Goal: Task Accomplishment & Management: Manage account settings

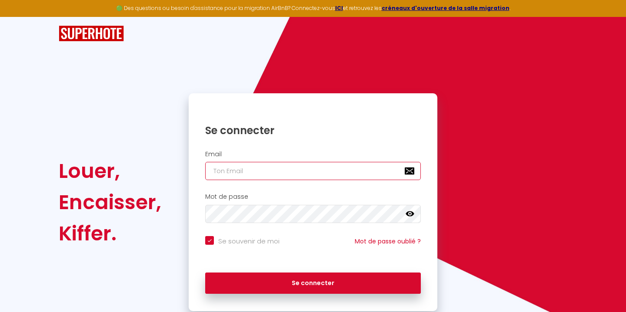
click at [248, 171] on input "email" at bounding box center [312, 171] width 215 height 18
type input "[EMAIL_ADDRESS][DOMAIN_NAME]"
checkbox input "true"
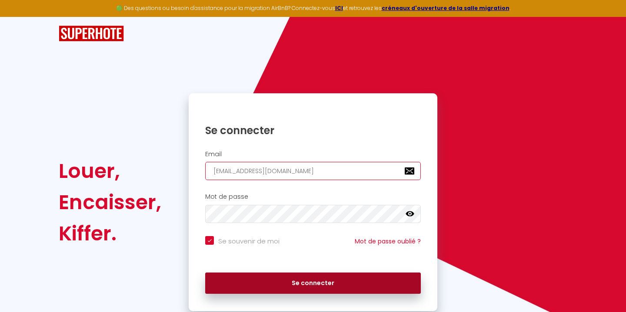
type input "[EMAIL_ADDRESS][DOMAIN_NAME]"
click at [288, 285] on button "Se connecter" at bounding box center [312, 284] width 215 height 22
checkbox input "true"
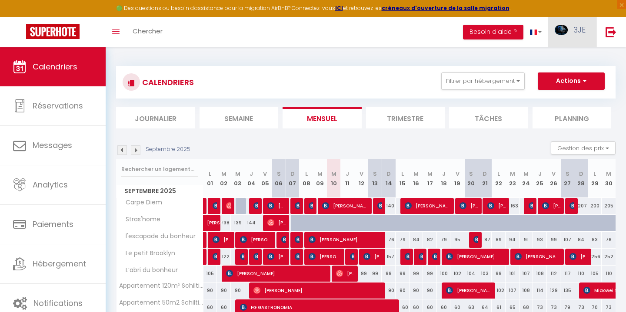
click at [577, 31] on span "3JE" at bounding box center [579, 29] width 12 height 11
click at [566, 79] on link "Équipe" at bounding box center [561, 76] width 64 height 15
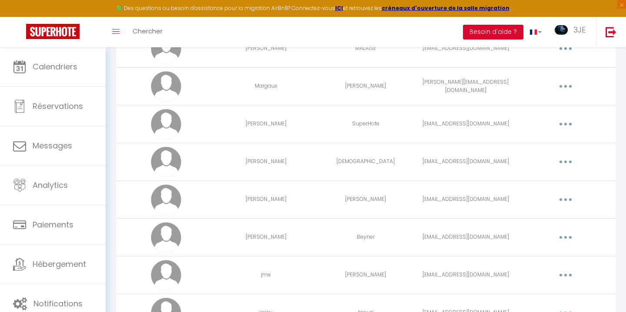
scroll to position [811, 0]
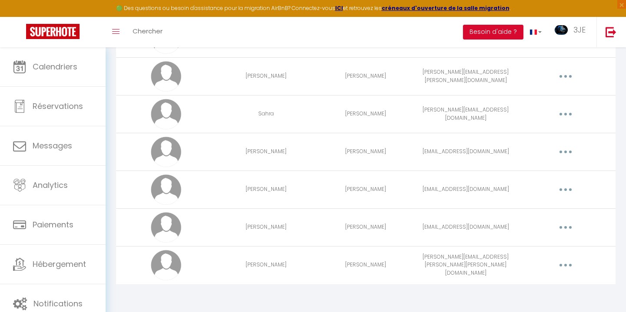
click at [566, 272] on td "Editer Supprimer" at bounding box center [565, 265] width 100 height 38
click at [565, 263] on button "button" at bounding box center [565, 265] width 24 height 14
click at [537, 302] on link "Supprimer" at bounding box center [542, 301] width 64 height 15
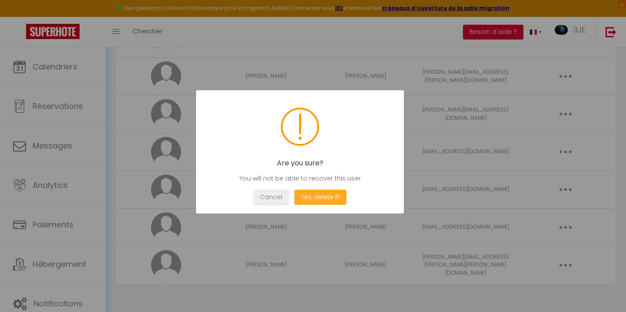
click at [327, 199] on button "Yes, delete it!" at bounding box center [320, 197] width 52 height 15
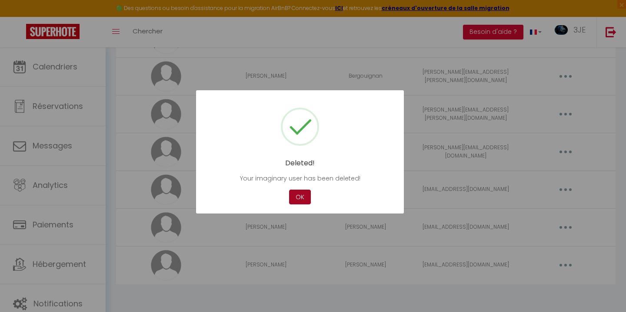
scroll to position [774, 0]
click at [297, 195] on button "OK" at bounding box center [300, 197] width 22 height 15
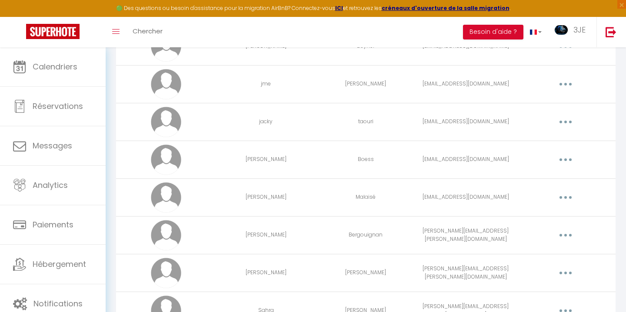
scroll to position [612, 0]
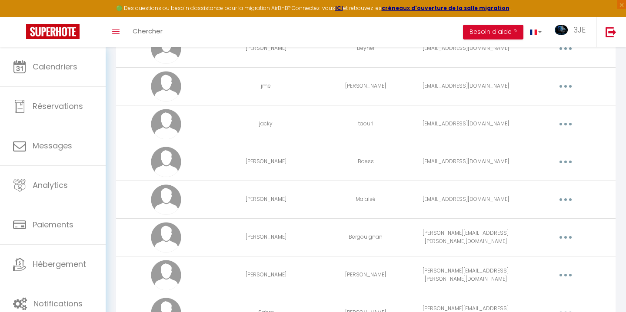
click at [565, 163] on icon "button" at bounding box center [565, 162] width 3 height 3
click at [534, 182] on link "Editer" at bounding box center [542, 182] width 64 height 15
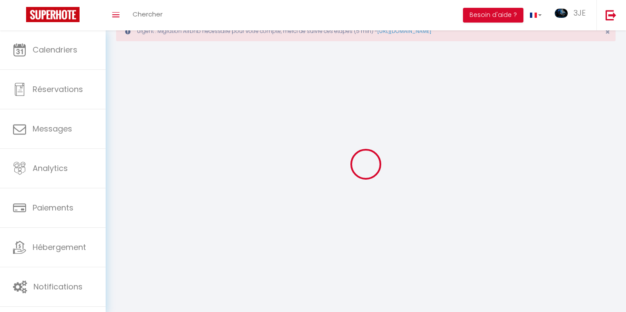
scroll to position [47, 0]
type input "[PERSON_NAME]"
type input "Boess"
type input "[EMAIL_ADDRESS][DOMAIN_NAME]"
type textarea "[URL][DOMAIN_NAME]"
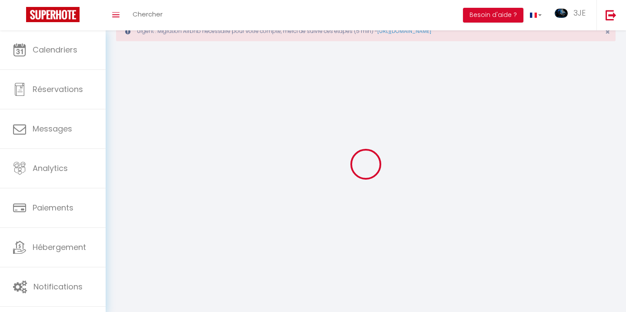
checkbox input "true"
checkbox input "false"
checkbox input "true"
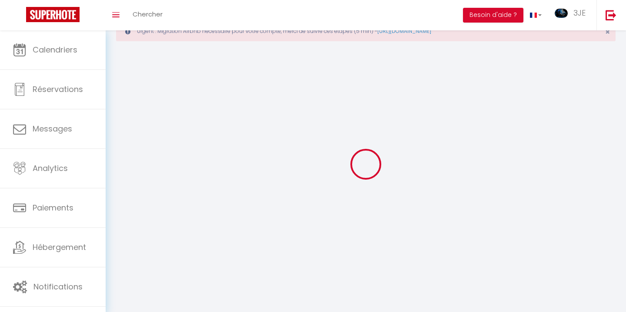
checkbox input "true"
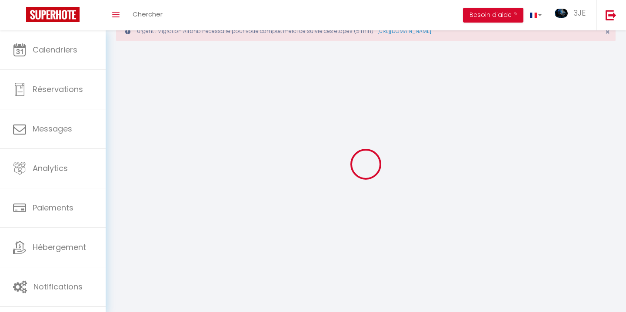
checkbox input "true"
checkbox input "false"
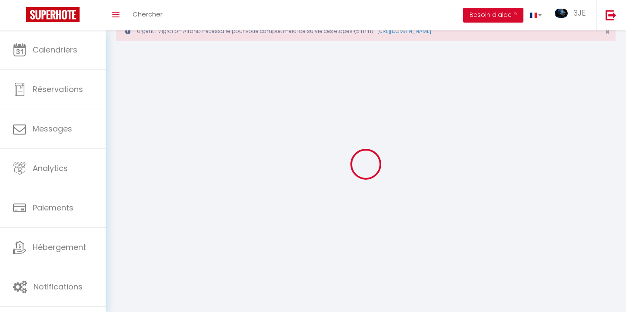
checkbox input "false"
checkbox input "true"
checkbox input "false"
select select
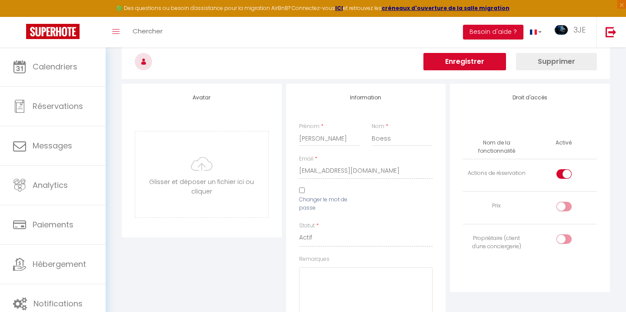
scroll to position [69, 0]
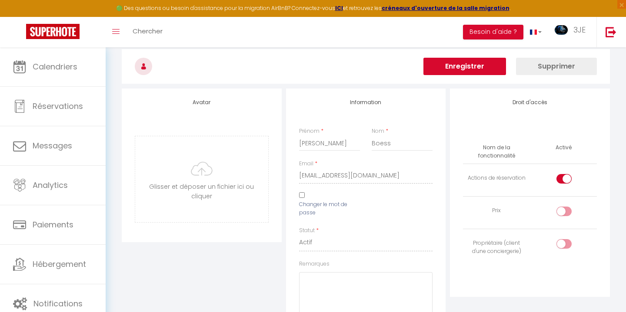
click at [304, 197] on input "Changer le mot de passe" at bounding box center [302, 195] width 6 height 6
checkbox input "true"
click at [348, 244] on icon at bounding box center [348, 242] width 9 height 9
click at [348, 244] on icon at bounding box center [348, 242] width 9 height 7
click at [274, 245] on div "Avatar [PERSON_NAME] et déposer un fichier ici ou cliquer Ooops, something wron…" at bounding box center [201, 295] width 164 height 412
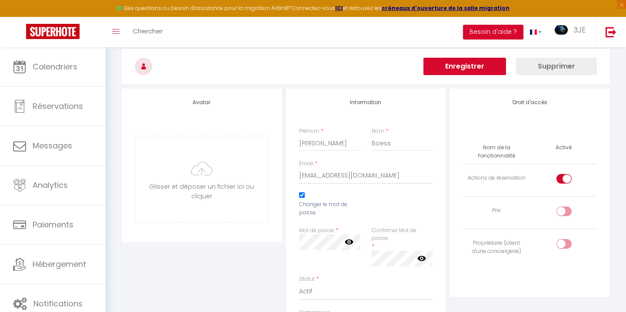
click at [349, 244] on icon at bounding box center [348, 242] width 9 height 9
click at [422, 260] on icon at bounding box center [421, 259] width 9 height 9
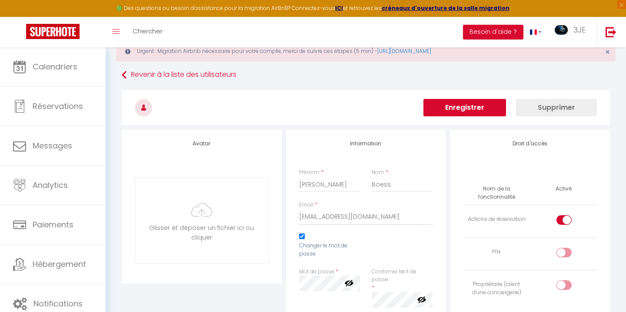
scroll to position [16, 0]
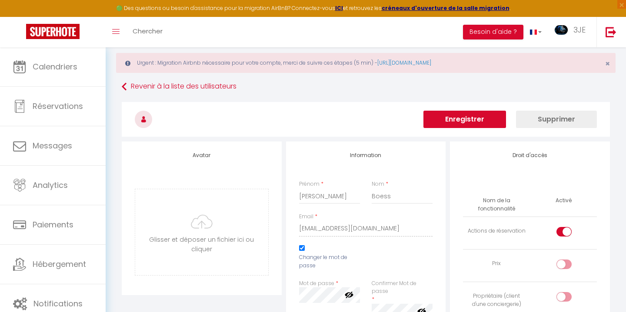
click at [480, 117] on button "Enregistrer" at bounding box center [464, 119] width 83 height 17
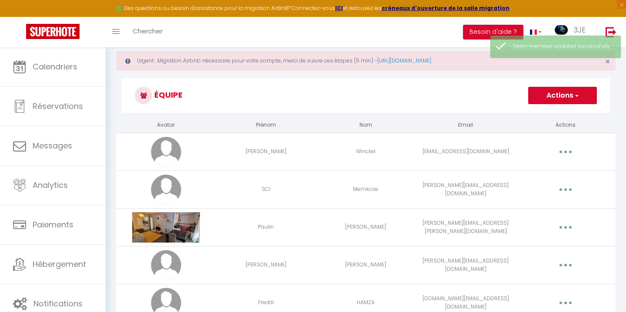
scroll to position [18, 0]
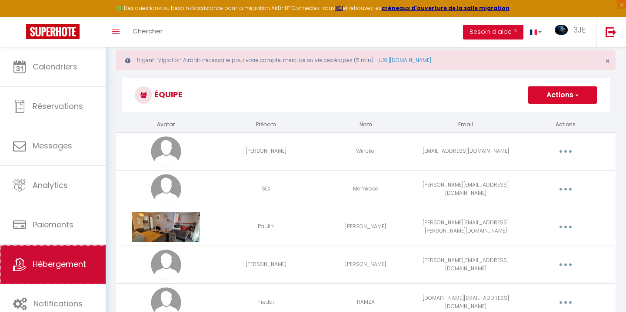
click at [70, 261] on span "Hébergement" at bounding box center [59, 264] width 53 height 11
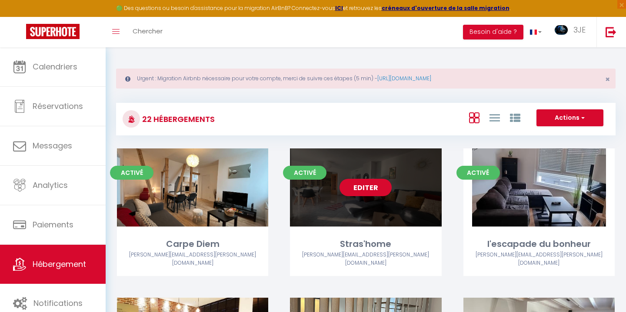
click at [358, 191] on link "Editer" at bounding box center [365, 187] width 52 height 17
select select "3"
select select "2"
select select "1"
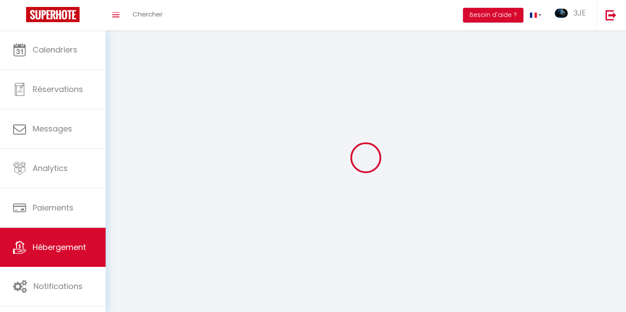
select select
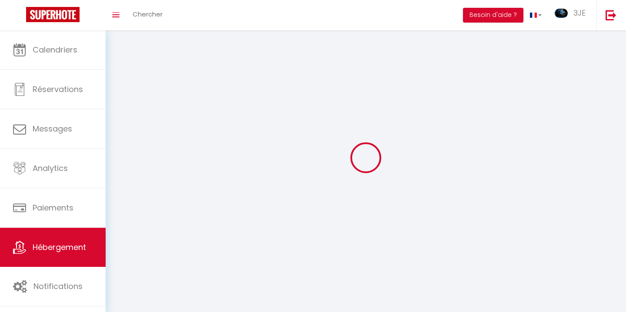
select select
checkbox input "false"
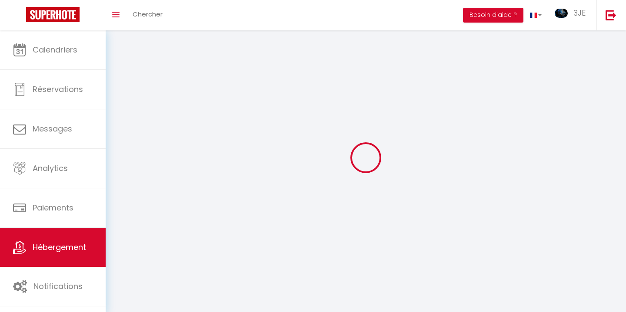
select select
select select "1"
select select "28"
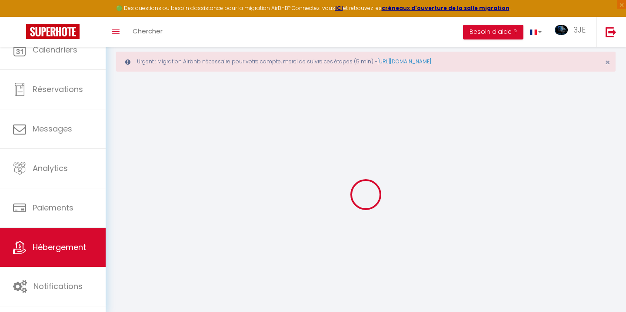
select select
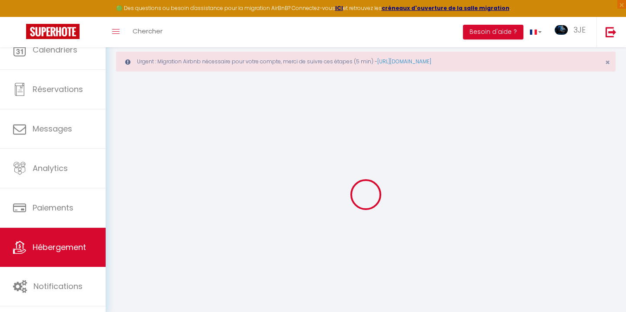
select select
checkbox input "false"
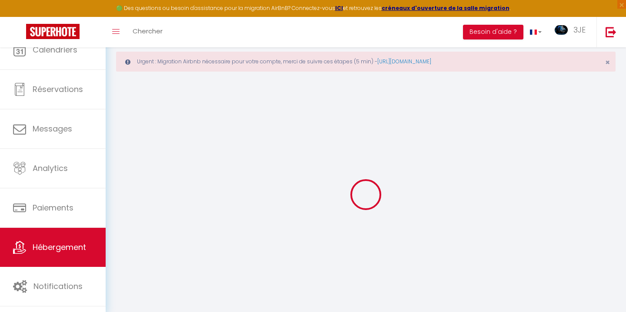
select select
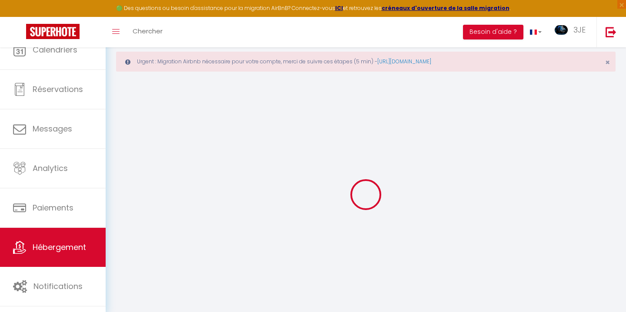
select select
checkbox input "false"
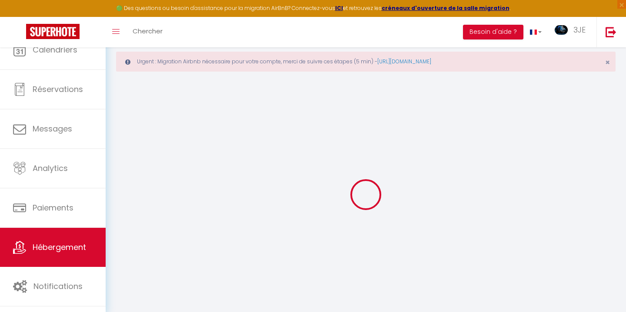
checkbox input "false"
select select
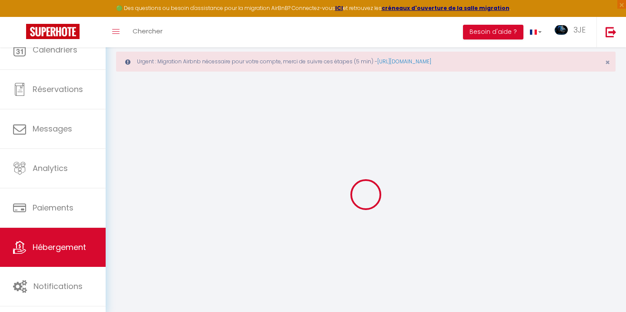
select select
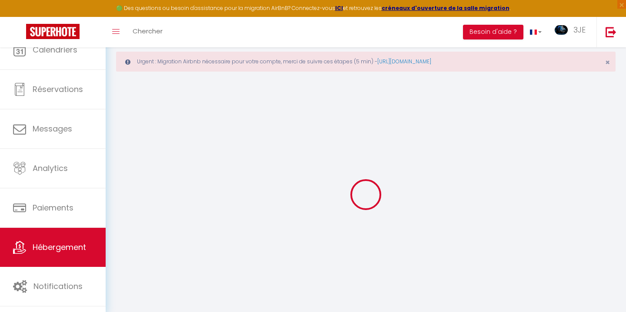
checkbox input "false"
select select
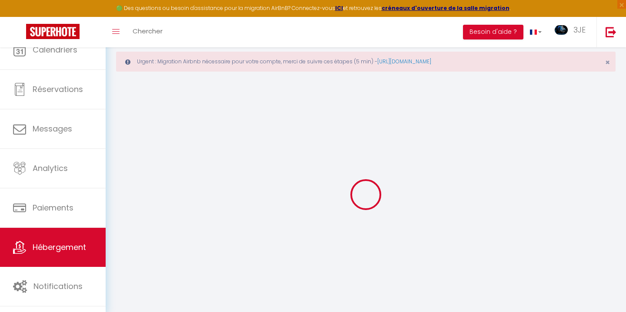
select select
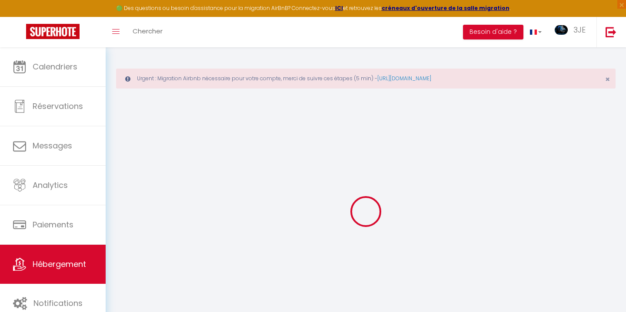
select select
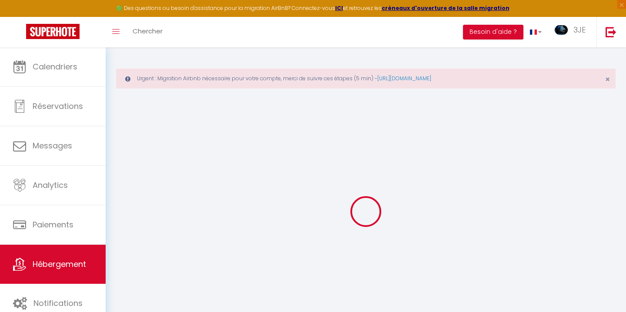
select select
checkbox input "false"
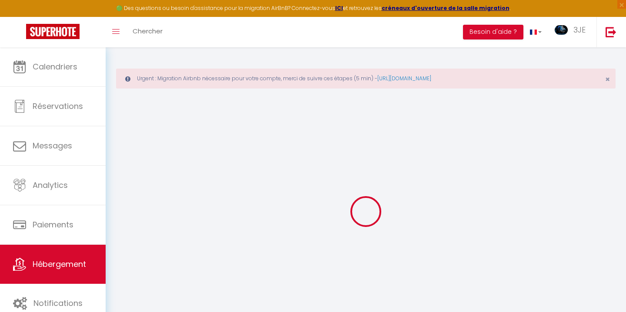
select select
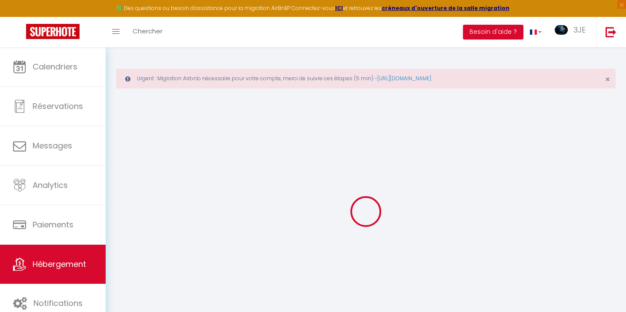
select select
checkbox input "false"
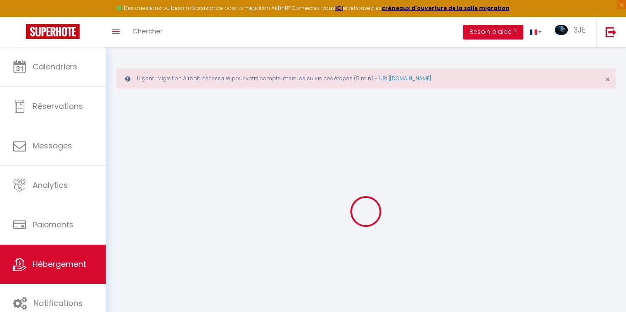
checkbox input "false"
select select
type input "Stras'home"
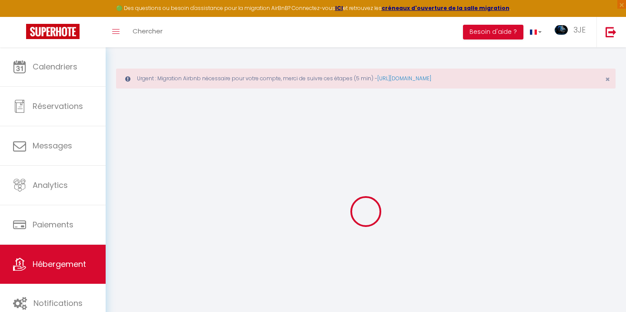
type input "[PERSON_NAME]"
select select "8"
select select "4"
type input "250"
select select
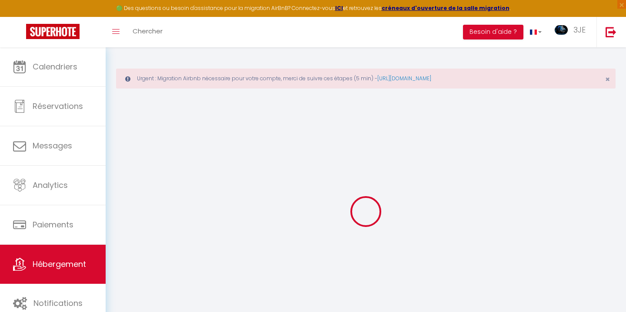
select select
type input "67200"
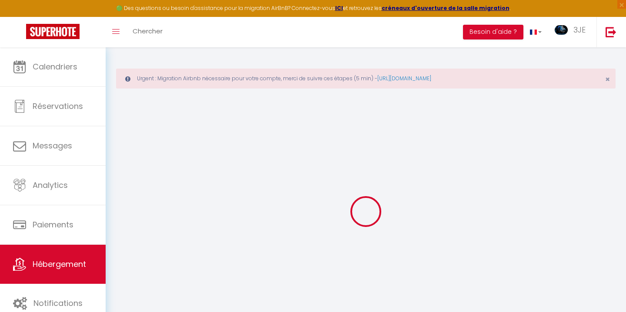
type input "[GEOGRAPHIC_DATA]"
type input "[EMAIL_ADDRESS][DOMAIN_NAME]"
select select
checkbox input "false"
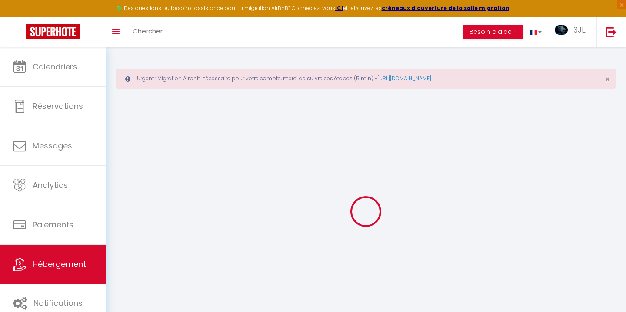
checkbox input "false"
type input "0"
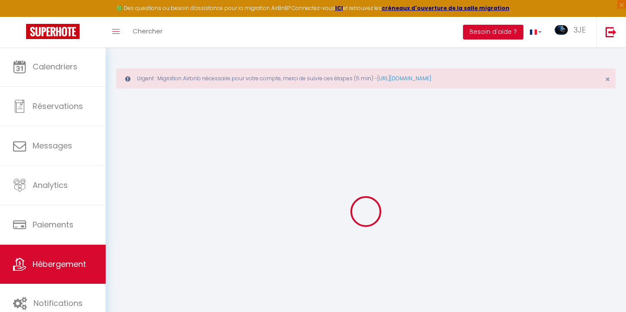
type input "0"
select select
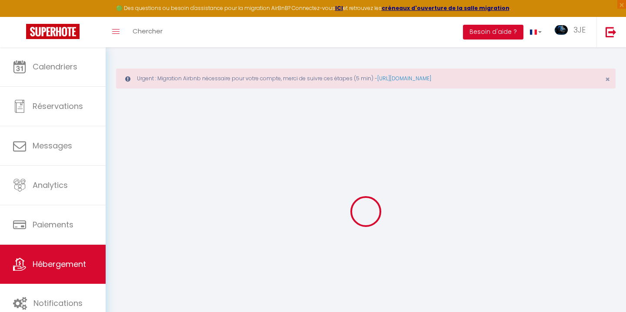
select select
checkbox input "false"
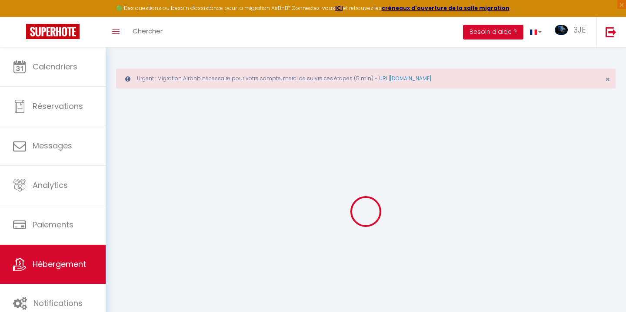
checkbox input "false"
select select
checkbox input "false"
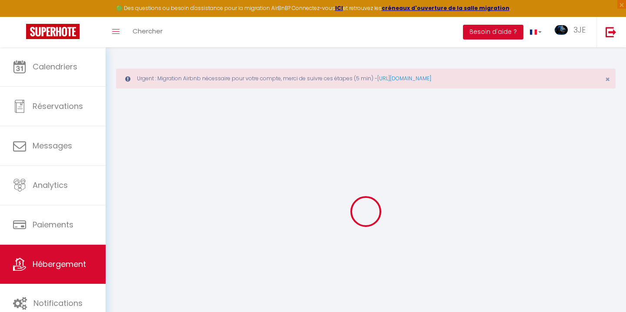
checkbox input "false"
select select "14:00"
select select
select select "11:00"
select select "30"
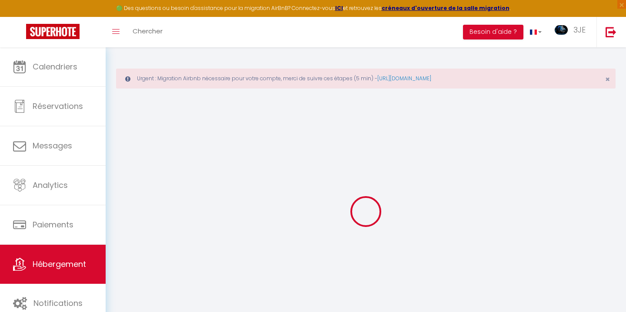
select select "120"
select select
checkbox input "false"
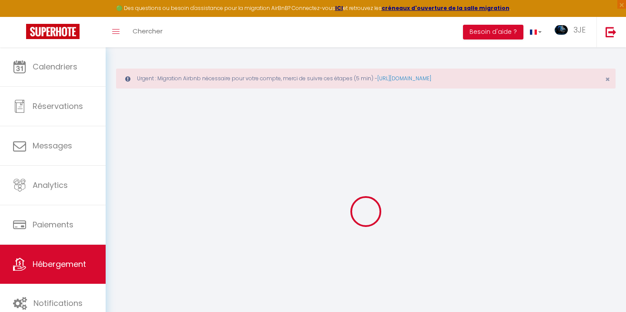
checkbox input "false"
select select
checkbox input "false"
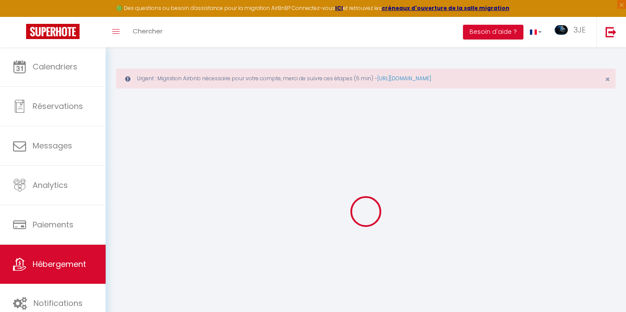
checkbox input "false"
select select
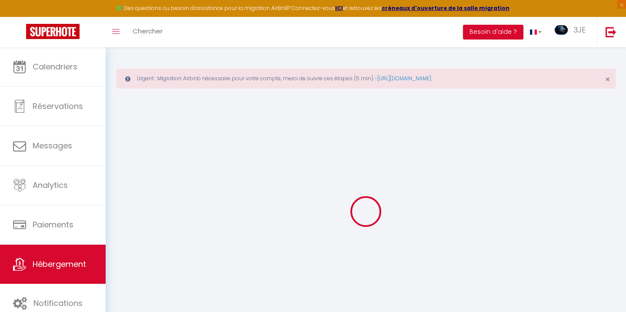
checkbox input "false"
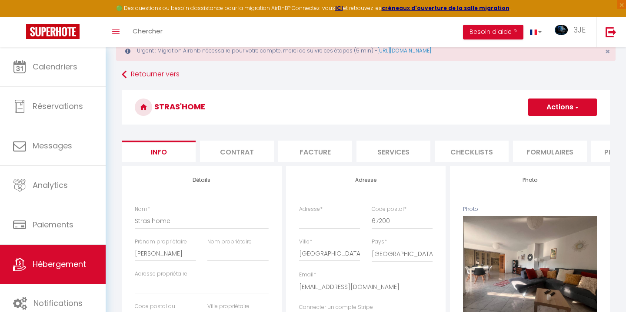
scroll to position [31, 0]
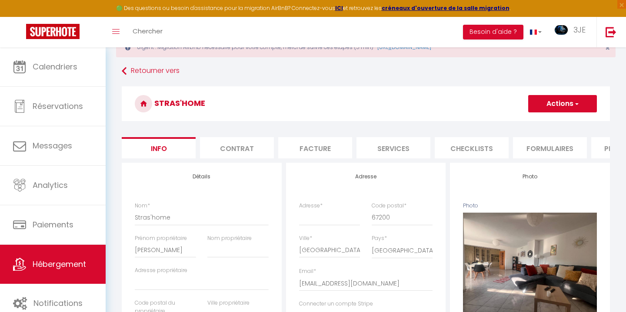
click at [577, 109] on button "Actions" at bounding box center [562, 103] width 69 height 17
click at [552, 146] on link "Supprimer" at bounding box center [549, 145] width 93 height 11
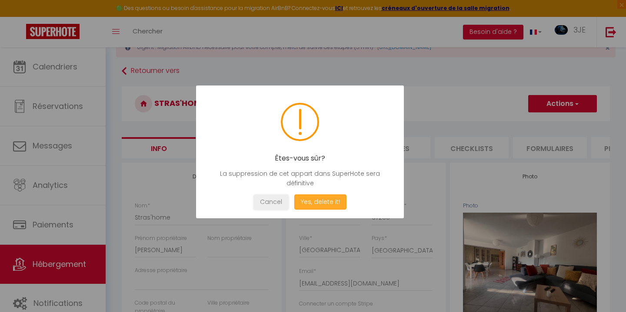
click at [319, 202] on button "Yes, delete it!" at bounding box center [320, 202] width 52 height 15
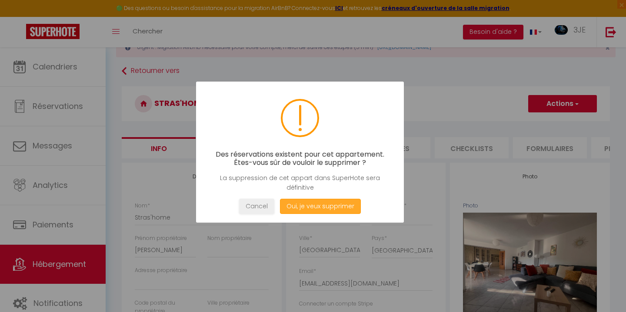
click at [319, 202] on button "Oui, je veux supprimer" at bounding box center [320, 206] width 81 height 15
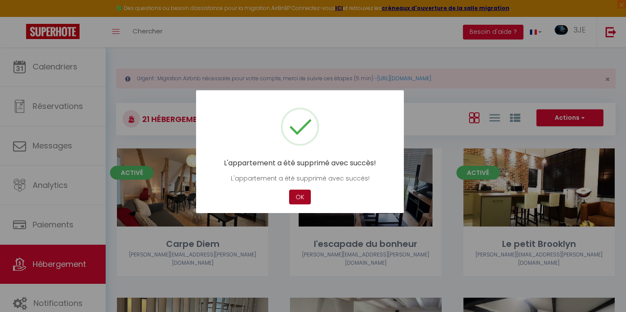
click at [304, 198] on button "OK" at bounding box center [300, 197] width 22 height 15
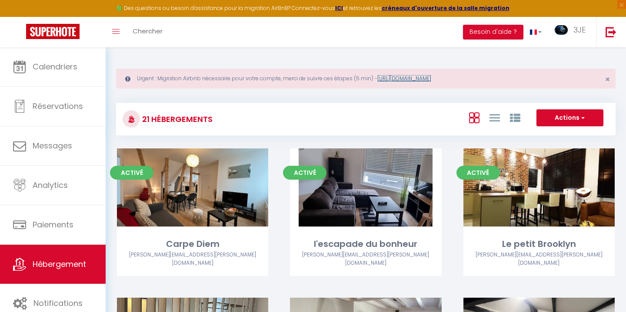
click at [431, 79] on link "[URL][DOMAIN_NAME]" at bounding box center [404, 78] width 54 height 7
click at [574, 30] on span "3JE" at bounding box center [579, 29] width 12 height 11
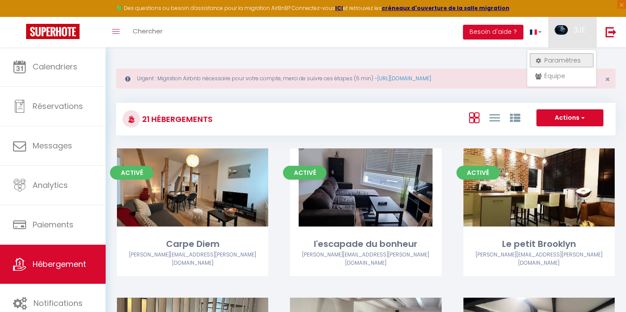
click at [572, 60] on link "Paramètres" at bounding box center [561, 60] width 64 height 15
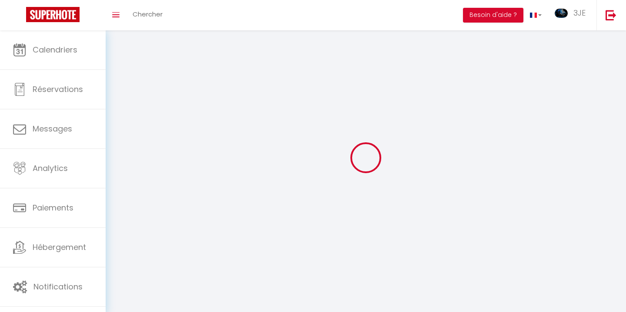
type input "3JE"
type input "Immo Concept"
type input "0779737635"
type input "[STREET_ADDRESS]"
type input "67480"
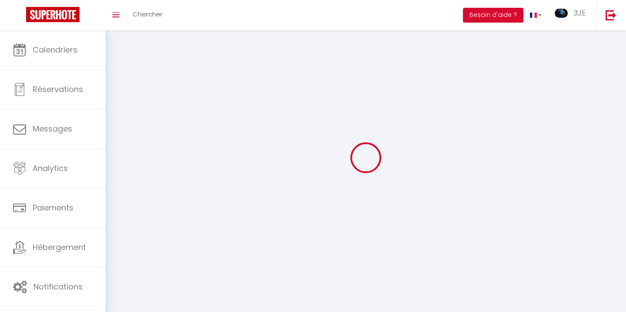
type input "Auenheim"
type input "198qXNLPqJwr8GMYVaRLqiZ2n"
type input "eHqn0kyL0R89K57xmvK1PzSdH"
select select "1"
select select "28"
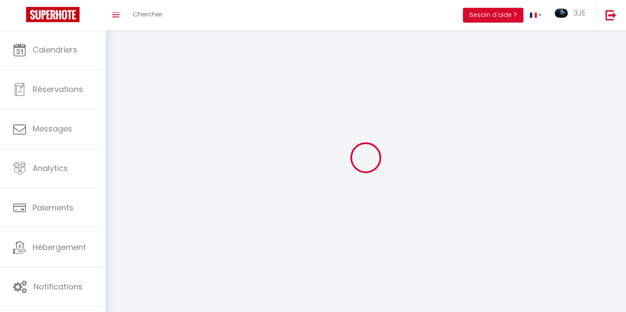
select select "fr"
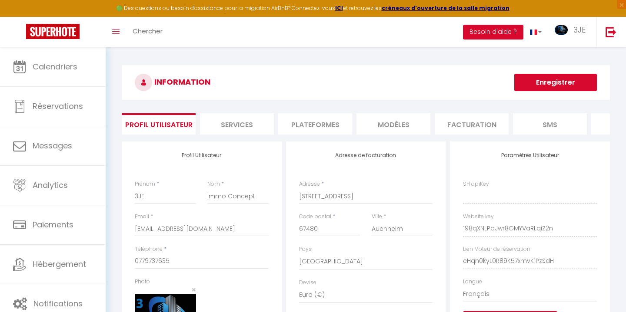
type input "198qXNLPqJwr8GMYVaRLqiZ2n"
type input "eHqn0kyL0R89K57xmvK1PzSdH"
type input "[URL][DOMAIN_NAME]"
click at [321, 124] on li "Plateformes" at bounding box center [315, 123] width 74 height 21
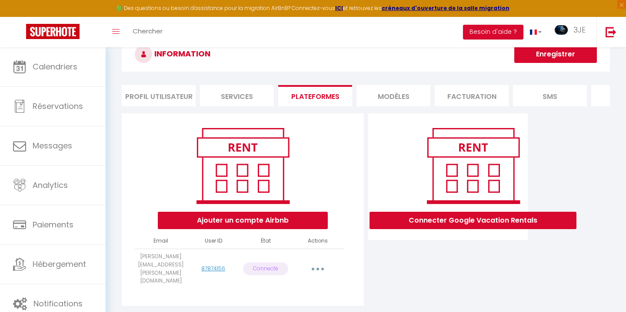
scroll to position [47, 0]
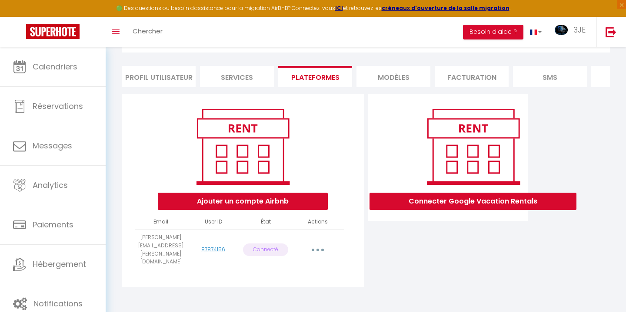
click at [318, 243] on button "button" at bounding box center [317, 250] width 24 height 14
click at [300, 294] on link "Reconnecter le compte" at bounding box center [279, 301] width 96 height 15
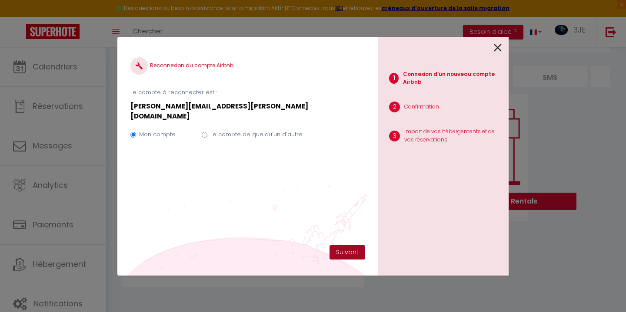
click at [338, 251] on button "Suivant" at bounding box center [347, 252] width 36 height 15
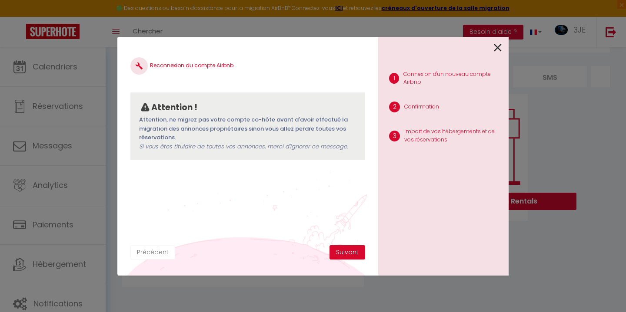
click at [150, 254] on button "Précédent" at bounding box center [152, 252] width 45 height 15
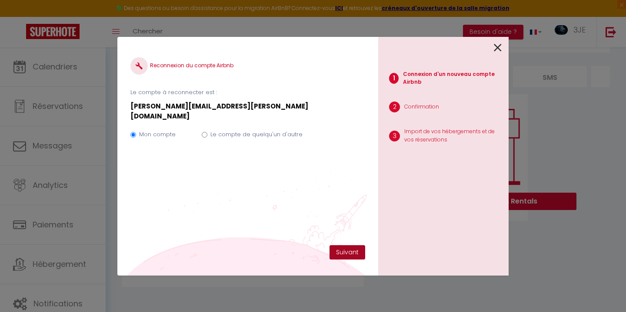
click at [344, 250] on button "Suivant" at bounding box center [347, 252] width 36 height 15
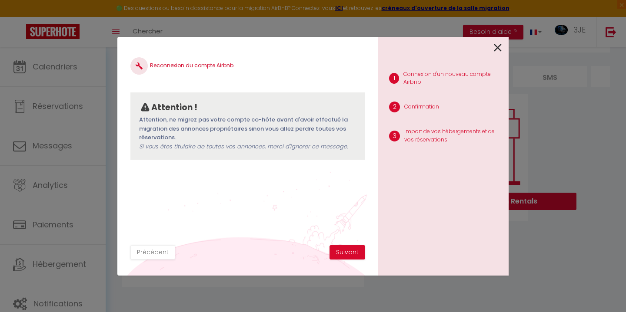
click at [497, 47] on icon at bounding box center [497, 47] width 8 height 13
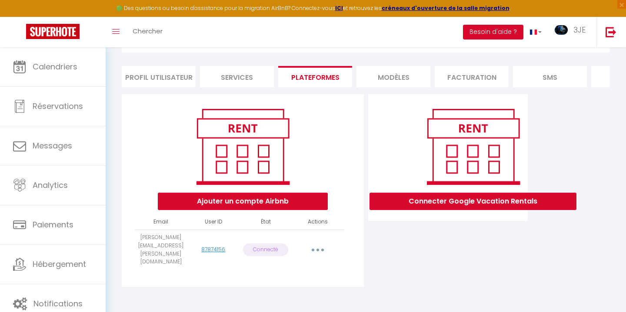
scroll to position [0, 0]
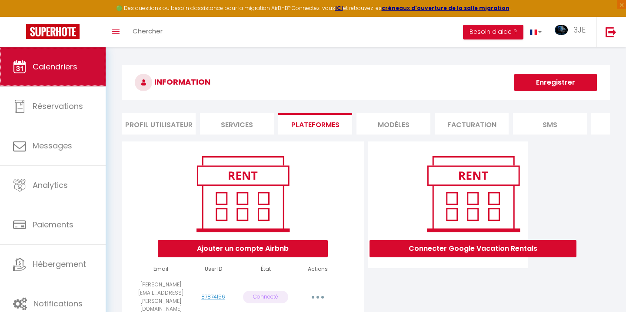
click at [49, 72] on span "Calendriers" at bounding box center [55, 66] width 45 height 11
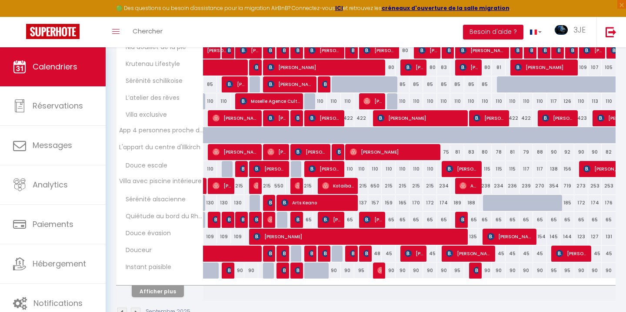
scroll to position [297, 0]
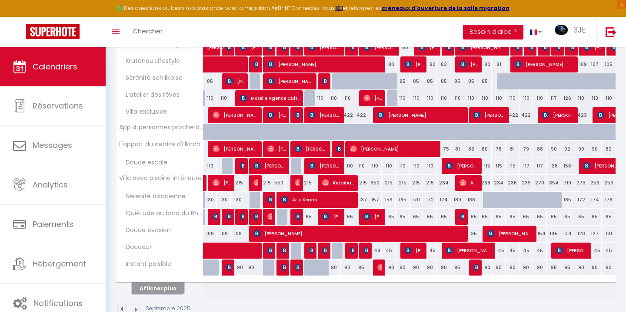
click at [161, 287] on button "Afficher plus" at bounding box center [158, 289] width 52 height 12
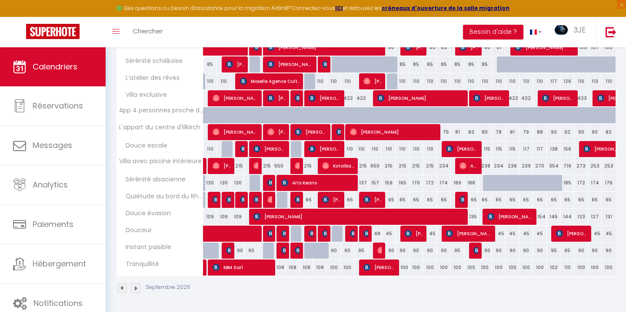
scroll to position [0, 0]
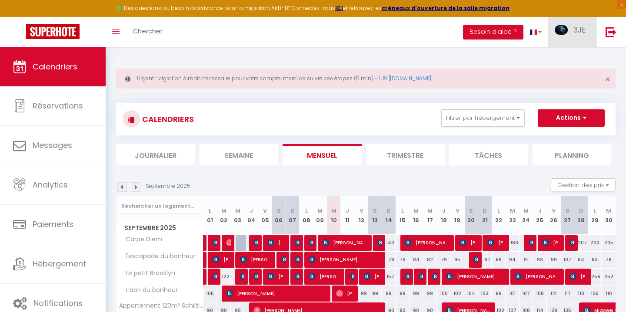
click at [574, 30] on span "3JE" at bounding box center [579, 29] width 12 height 11
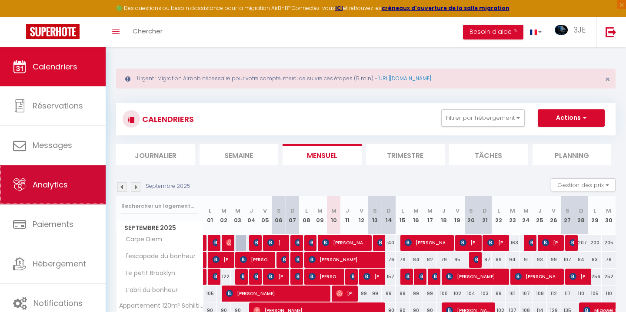
click at [72, 175] on link "Analytics" at bounding box center [53, 185] width 106 height 39
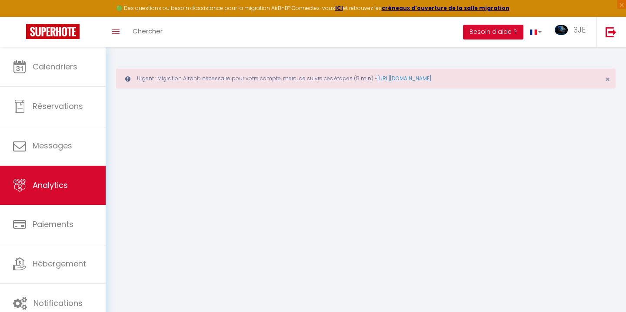
select select "2025"
select select "9"
